Goal: Navigation & Orientation: Find specific page/section

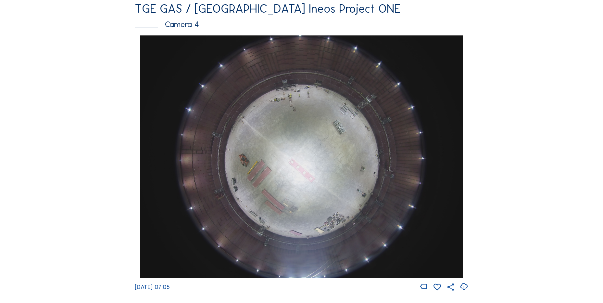
scroll to position [584, 0]
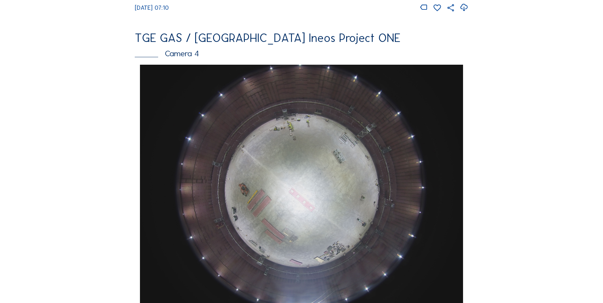
scroll to position [617, 0]
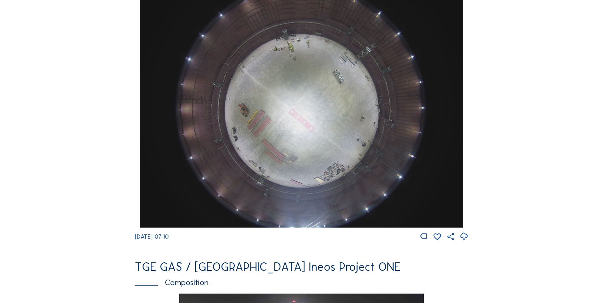
click at [465, 242] on icon at bounding box center [463, 236] width 9 height 11
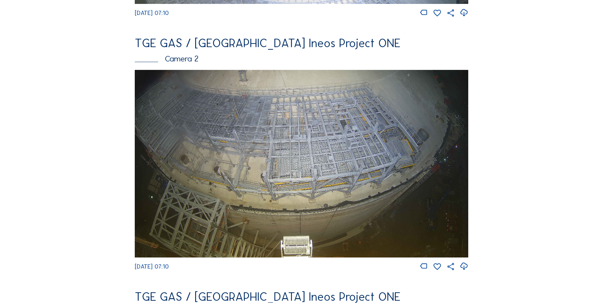
scroll to position [292, 0]
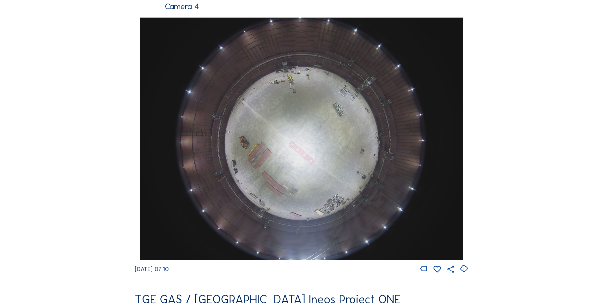
scroll to position [571, 0]
